Goal: Find specific page/section: Locate a particular part of the current website

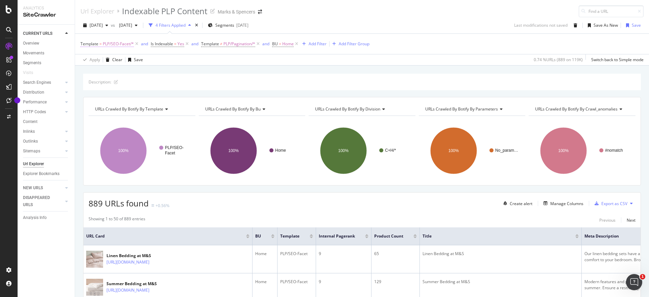
click at [121, 42] on span "PLP/SEO-Facet/*" at bounding box center [118, 43] width 31 height 9
click at [108, 85] on span "PLP/SEO-Facet" at bounding box center [100, 83] width 27 height 6
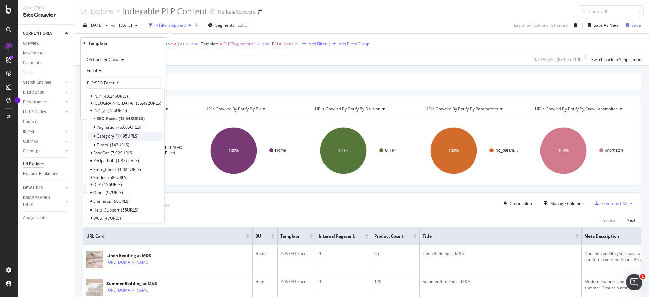
click at [117, 133] on span "1,495 URLS" at bounding box center [127, 136] width 23 height 6
